Goal: Find contact information: Find contact information

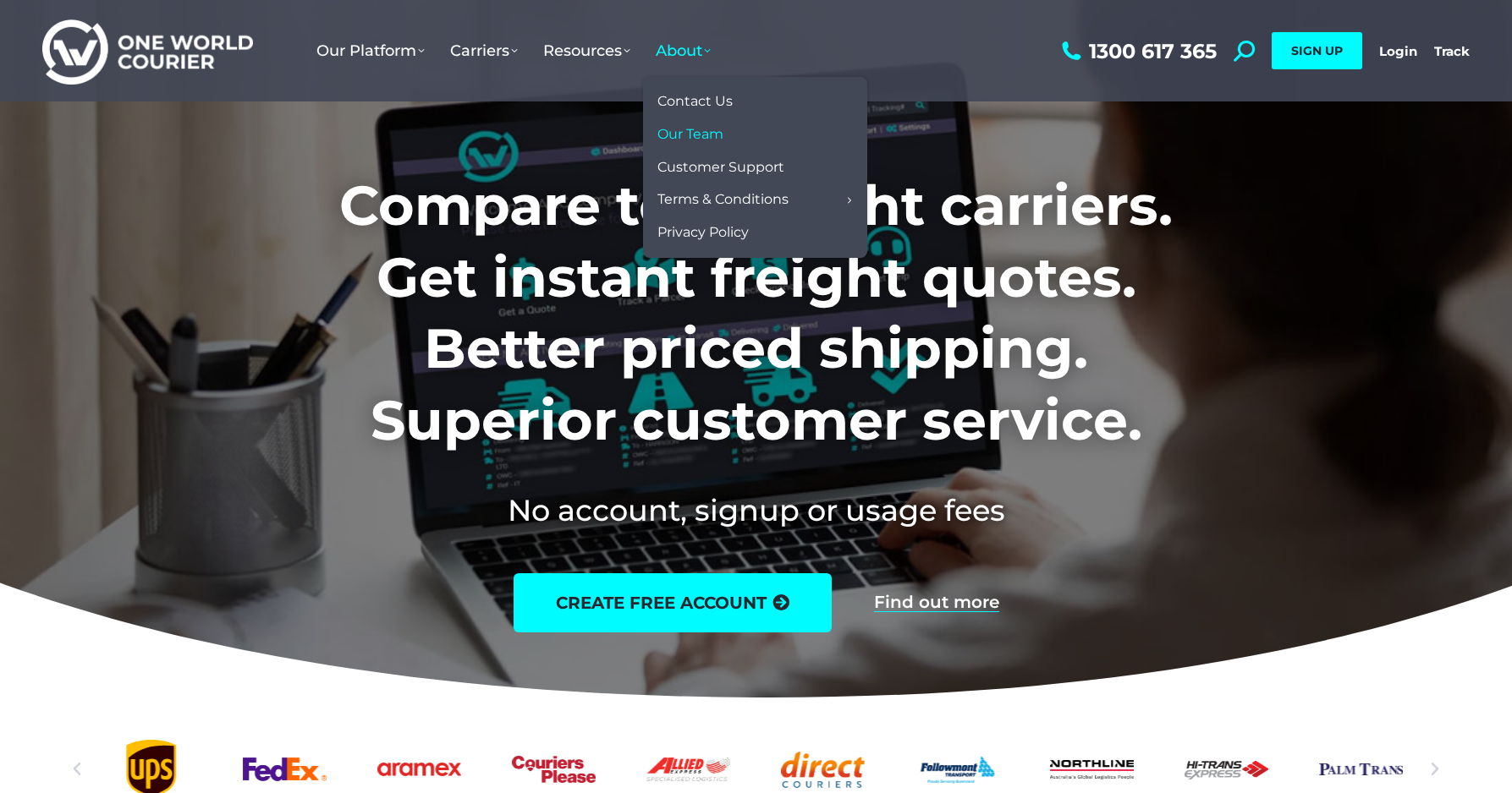
click at [688, 132] on span "Our Team" at bounding box center [691, 134] width 66 height 18
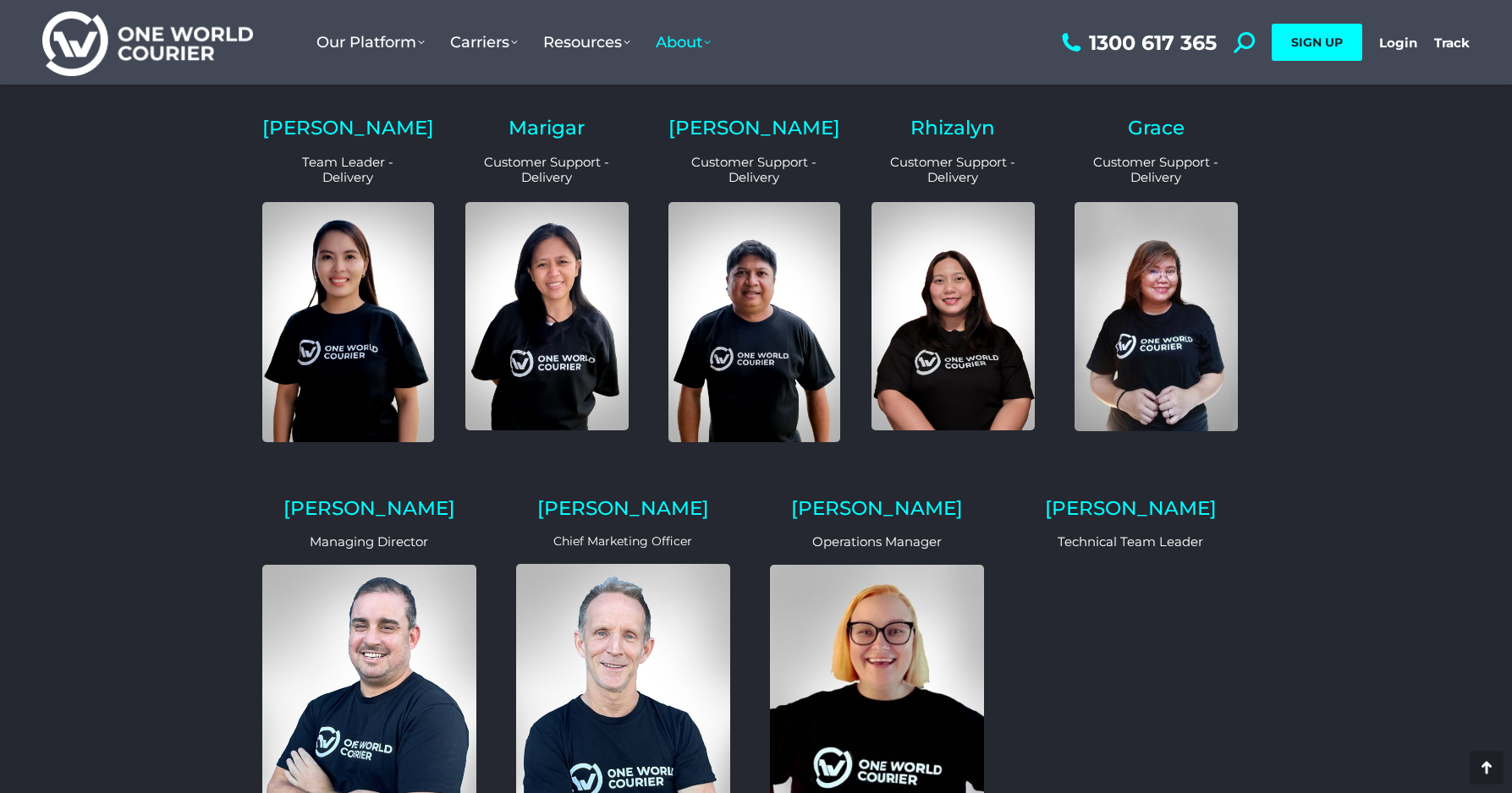
scroll to position [1438, 0]
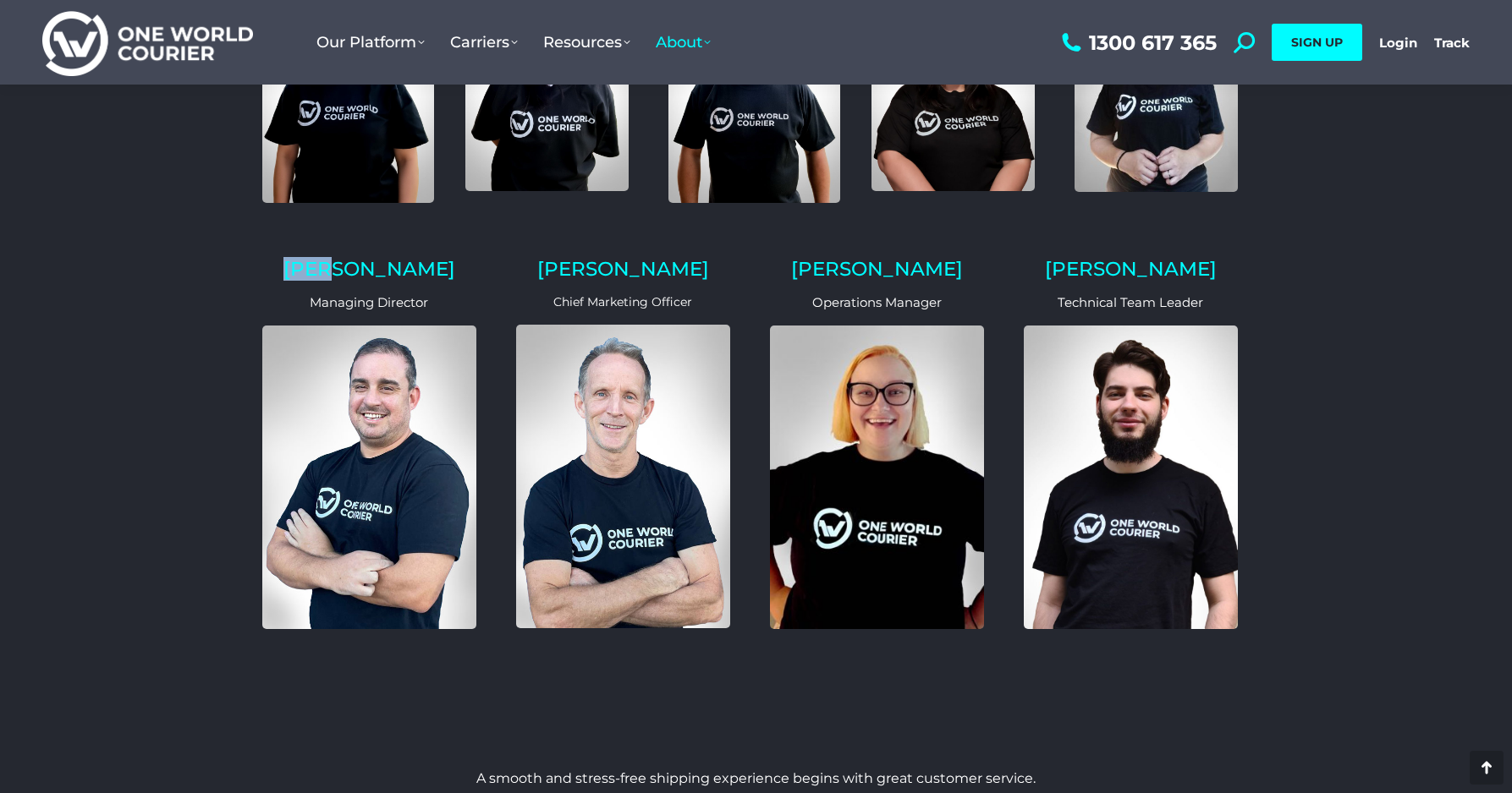
drag, startPoint x: 336, startPoint y: 251, endPoint x: 409, endPoint y: 260, distance: 73.6
click at [409, 260] on h2 "[PERSON_NAME]" at bounding box center [369, 270] width 214 height 20
copy h2 "[PERSON_NAME]"
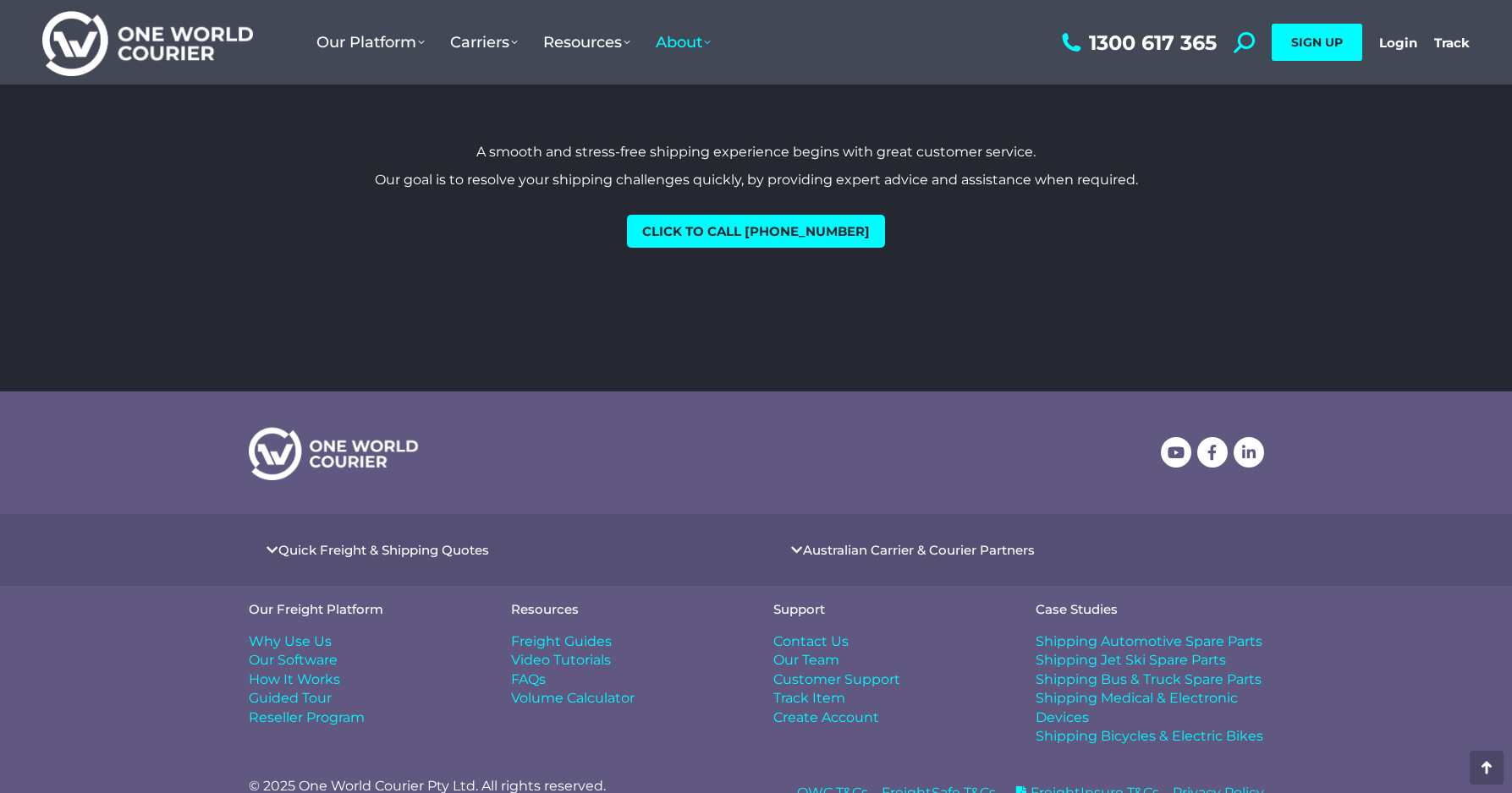
scroll to position [2084, 0]
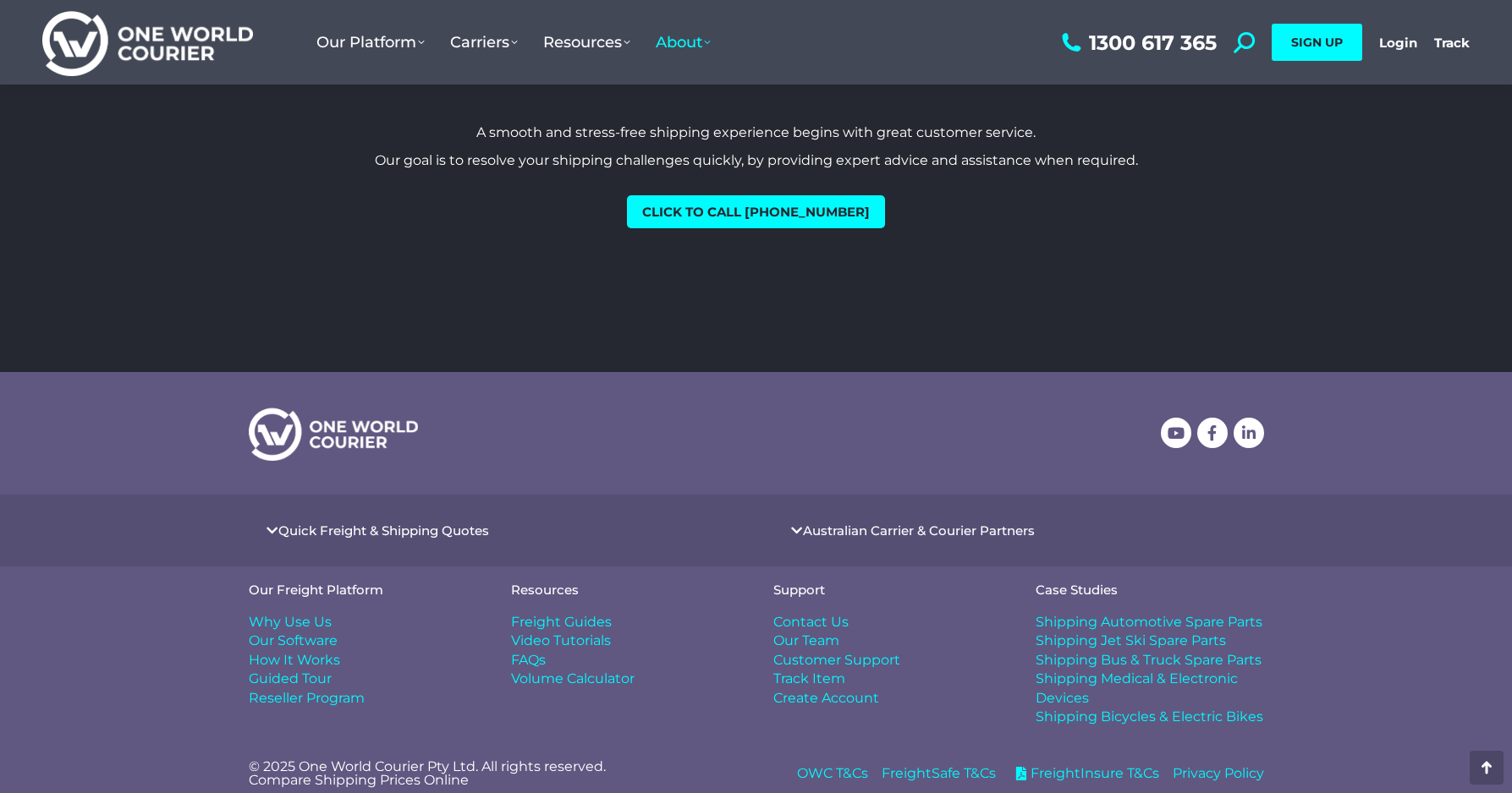
click at [806, 613] on span "Contact Us" at bounding box center [811, 622] width 76 height 19
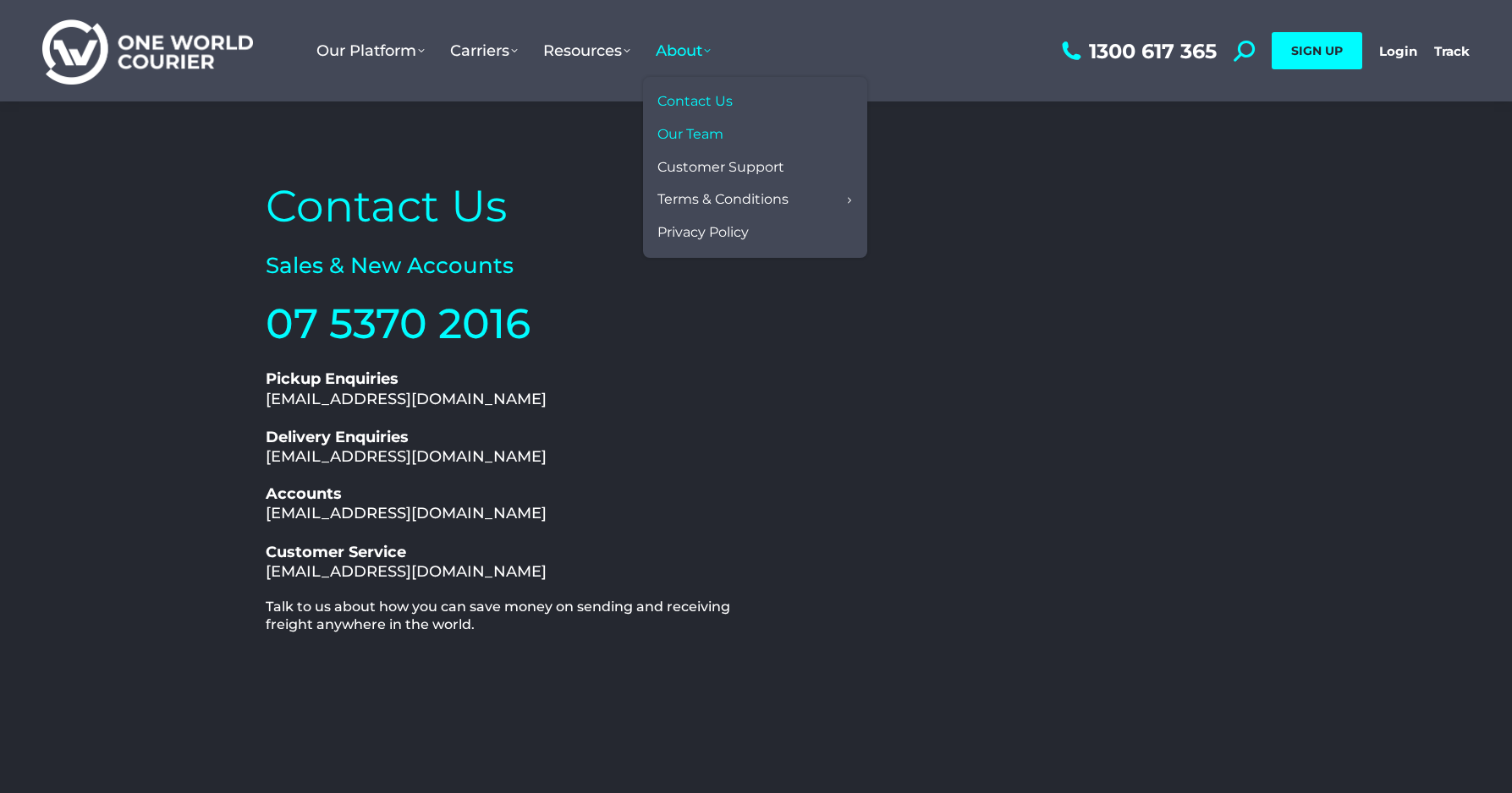
click at [696, 130] on span "Our Team" at bounding box center [691, 134] width 66 height 18
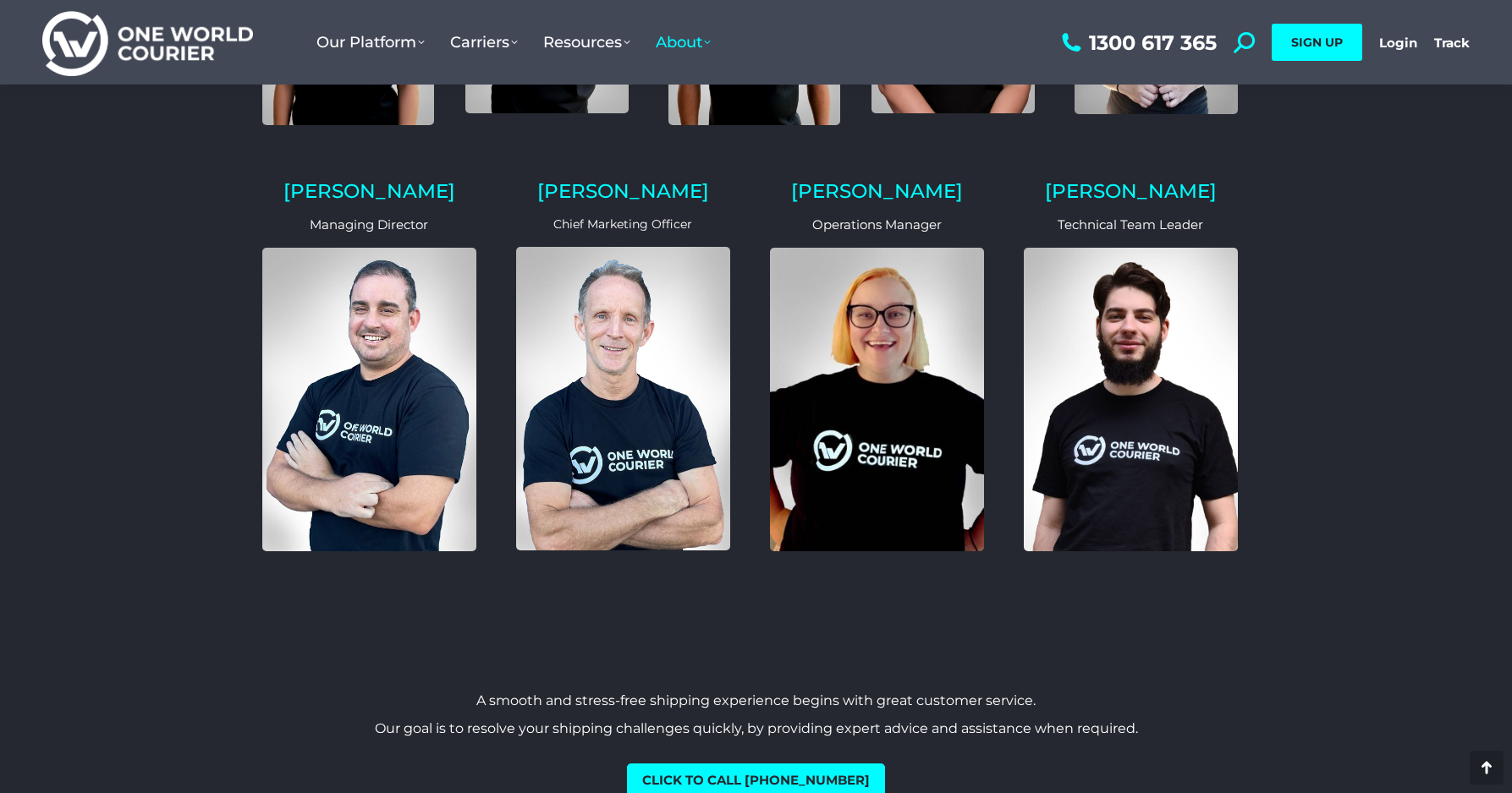
scroll to position [1407, 0]
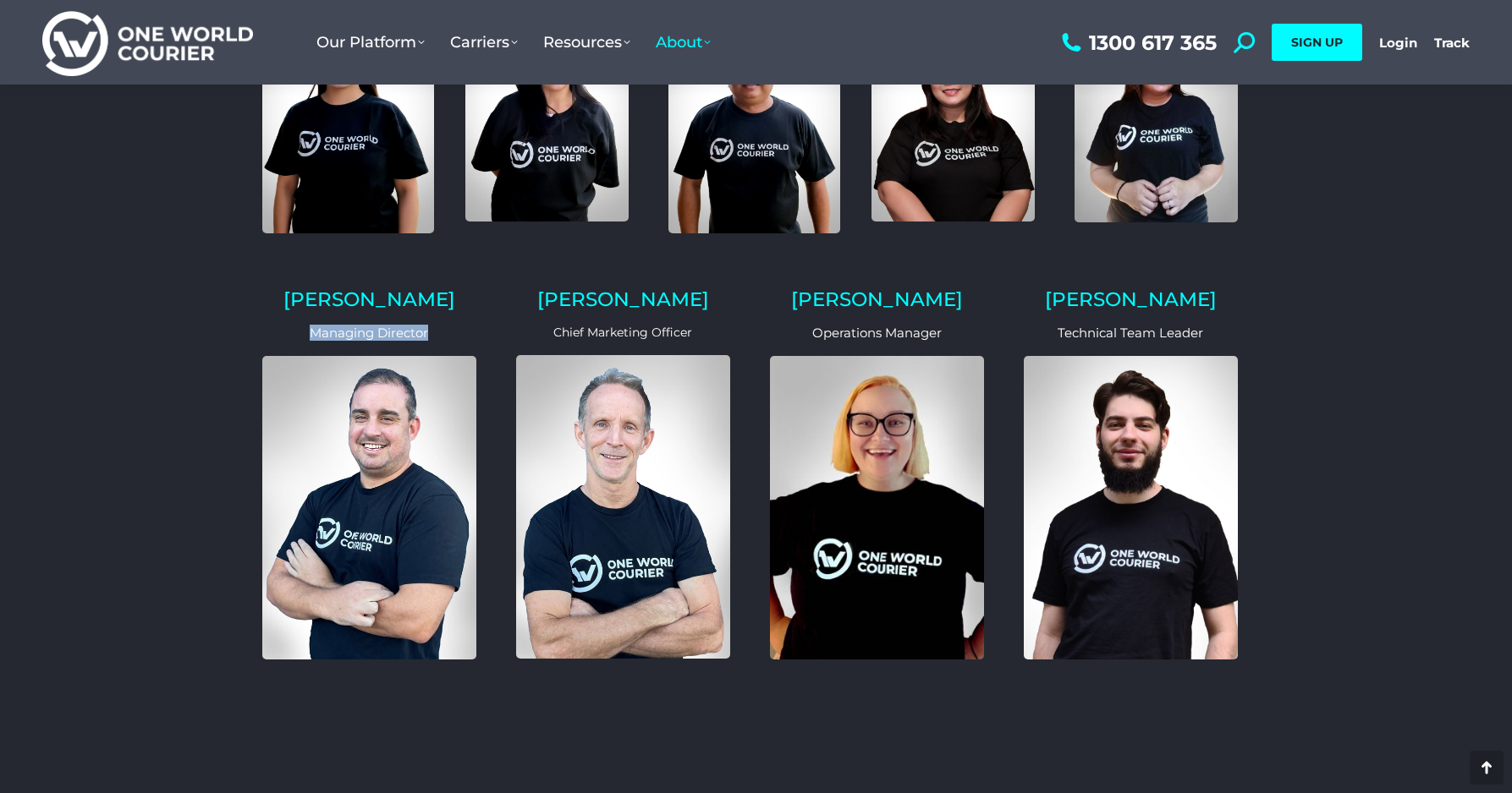
drag, startPoint x: 343, startPoint y: 329, endPoint x: 436, endPoint y: 328, distance: 93.0
click at [436, 328] on p "Managing Director" at bounding box center [369, 333] width 214 height 13
